Goal: Task Accomplishment & Management: Complete application form

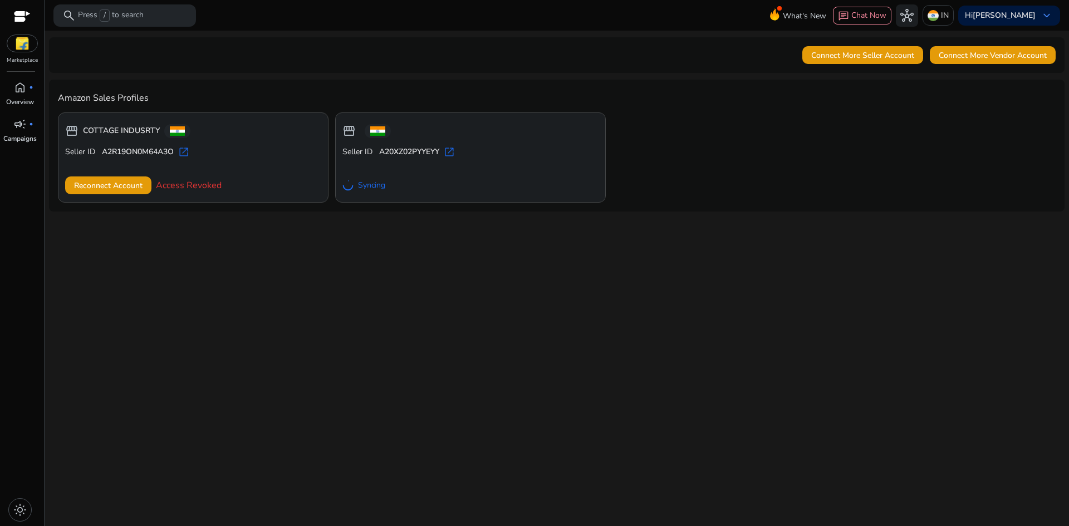
click at [205, 185] on span "Access Revoked" at bounding box center [189, 185] width 66 height 13
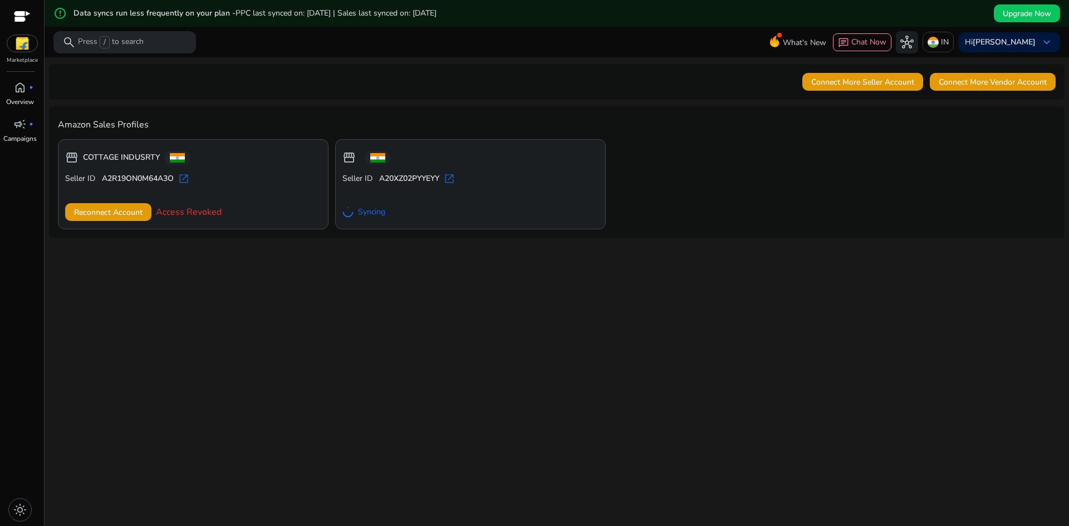
click at [135, 161] on b "COTTAGE INDUSRTY" at bounding box center [121, 157] width 77 height 11
drag, startPoint x: 134, startPoint y: 175, endPoint x: 224, endPoint y: 159, distance: 91.0
click at [224, 159] on div "storefront COTTAGE INDUSRTY" at bounding box center [193, 157] width 256 height 22
click at [21, 19] on div at bounding box center [22, 17] width 17 height 13
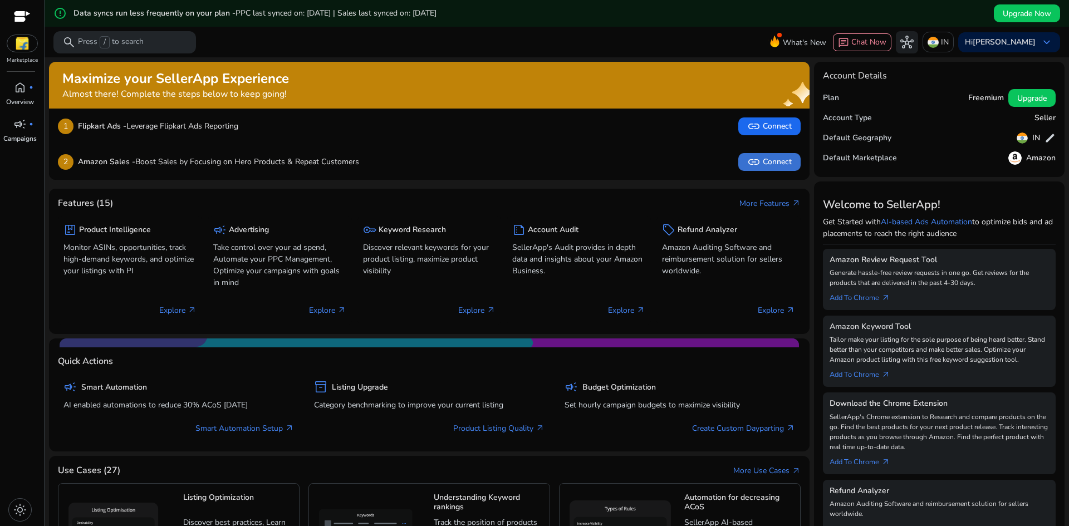
click at [754, 161] on span "link" at bounding box center [753, 161] width 13 height 13
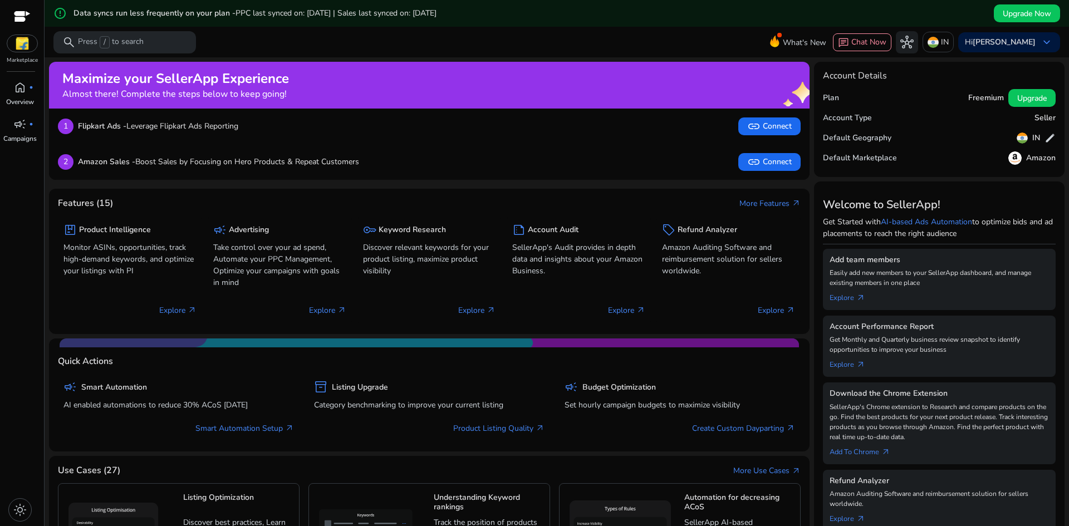
click at [22, 17] on div at bounding box center [22, 17] width 17 height 13
click at [769, 126] on span "link Connect" at bounding box center [769, 126] width 45 height 13
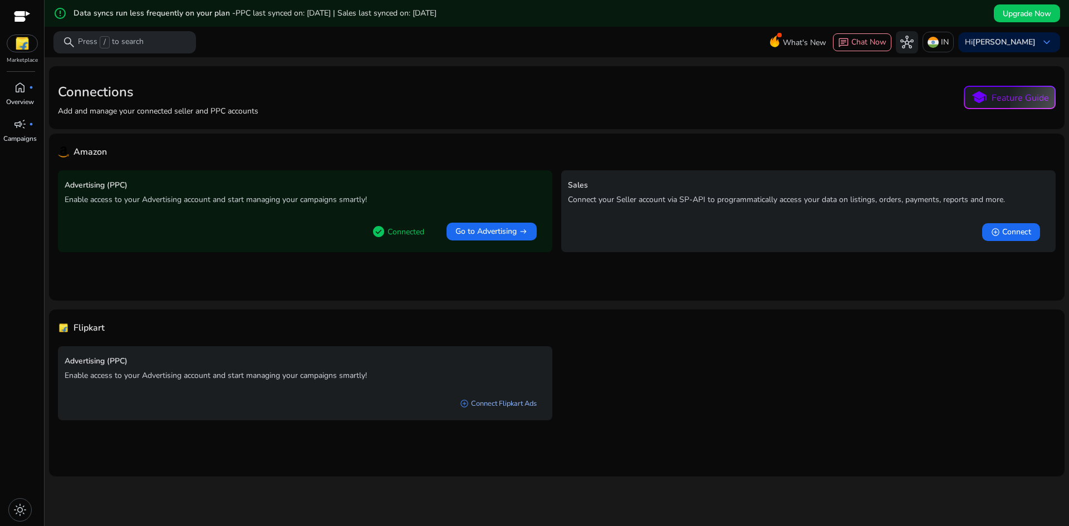
click at [509, 403] on link "add_circle Connect Flipkart Ads" at bounding box center [498, 403] width 95 height 20
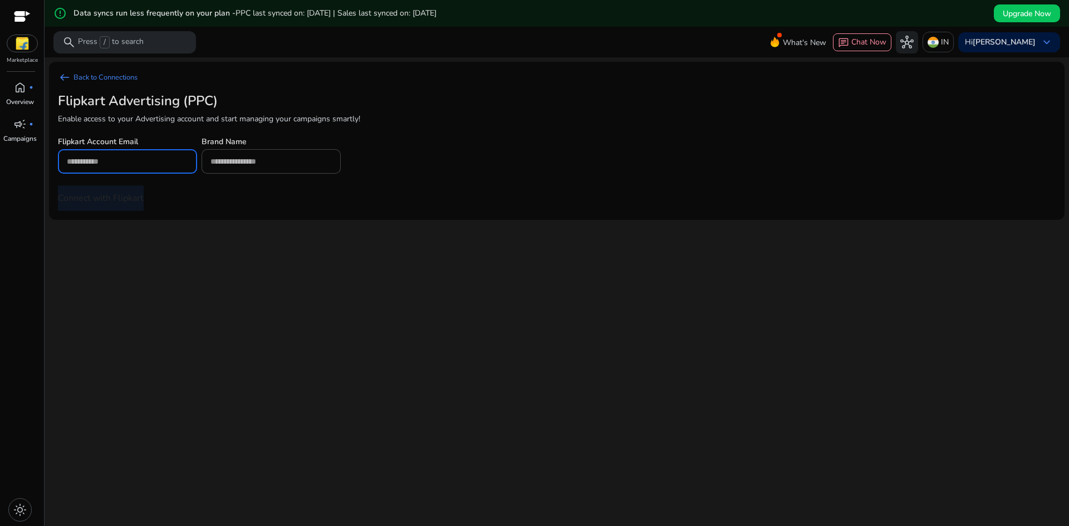
click at [125, 161] on input "email" at bounding box center [127, 161] width 121 height 12
type input "**********"
click at [265, 160] on input "text" at bounding box center [270, 161] width 121 height 12
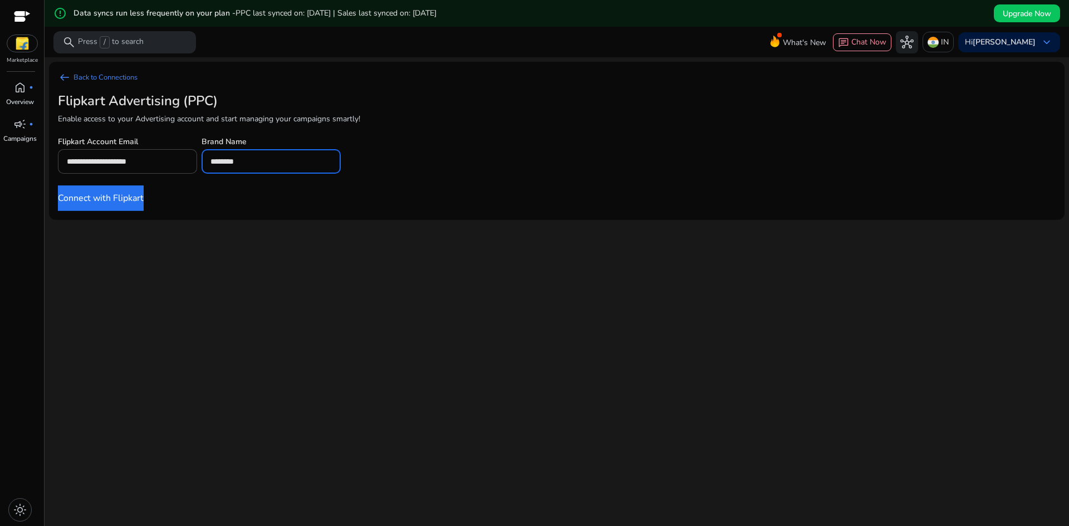
type input "********"
click at [102, 201] on button "Connect with Flipkart" at bounding box center [101, 198] width 86 height 26
click at [133, 203] on button "Connect with Flipkart" at bounding box center [101, 198] width 86 height 26
click at [14, 14] on div at bounding box center [22, 17] width 17 height 13
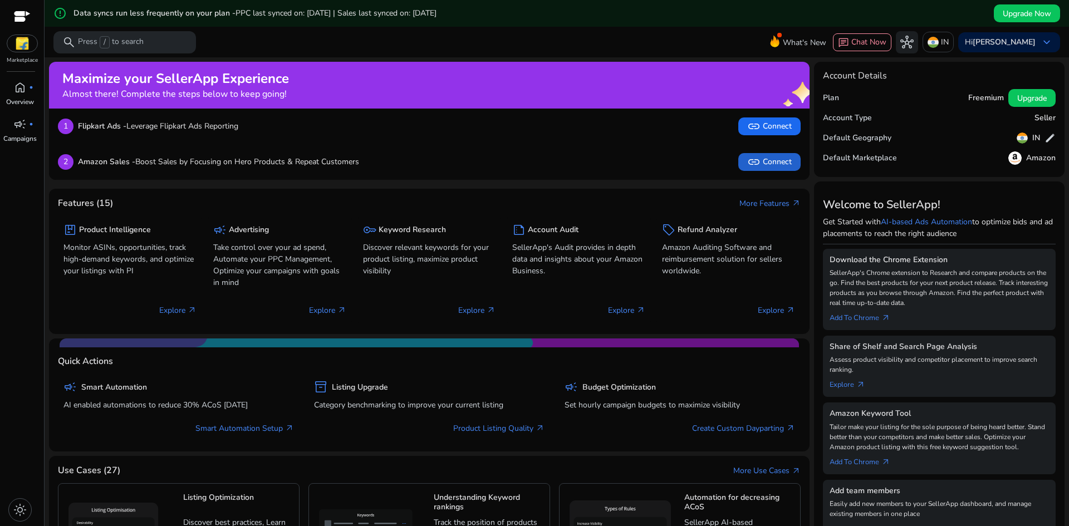
click at [763, 157] on span "link Connect" at bounding box center [769, 161] width 45 height 13
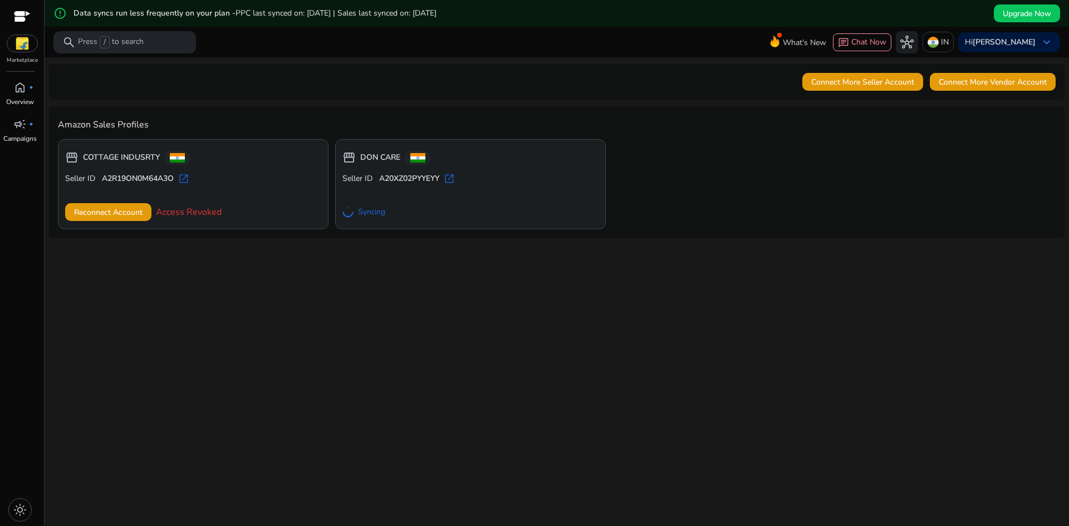
drag, startPoint x: 408, startPoint y: 184, endPoint x: 452, endPoint y: 178, distance: 44.4
click at [452, 178] on span "open_in_new" at bounding box center [449, 178] width 11 height 11
